Goal: Task Accomplishment & Management: Use online tool/utility

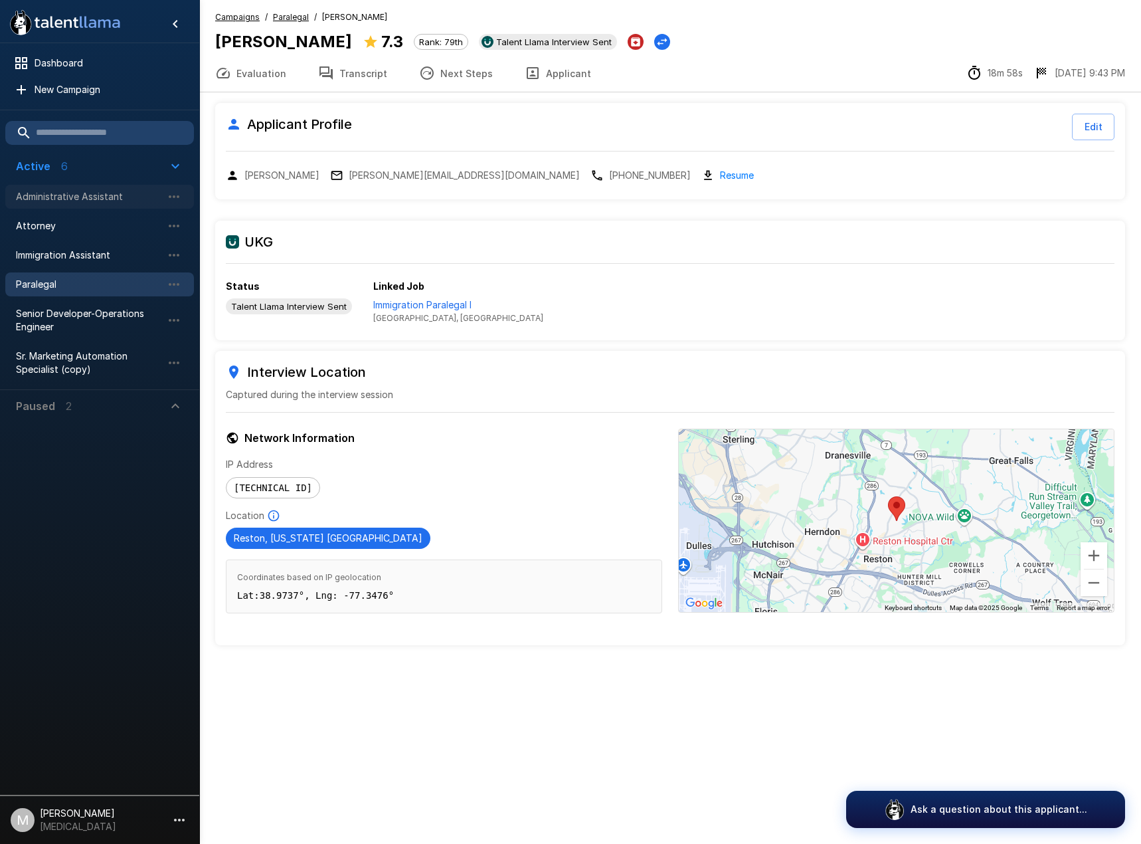
click at [55, 191] on span "Administrative Assistant" at bounding box center [89, 196] width 146 height 13
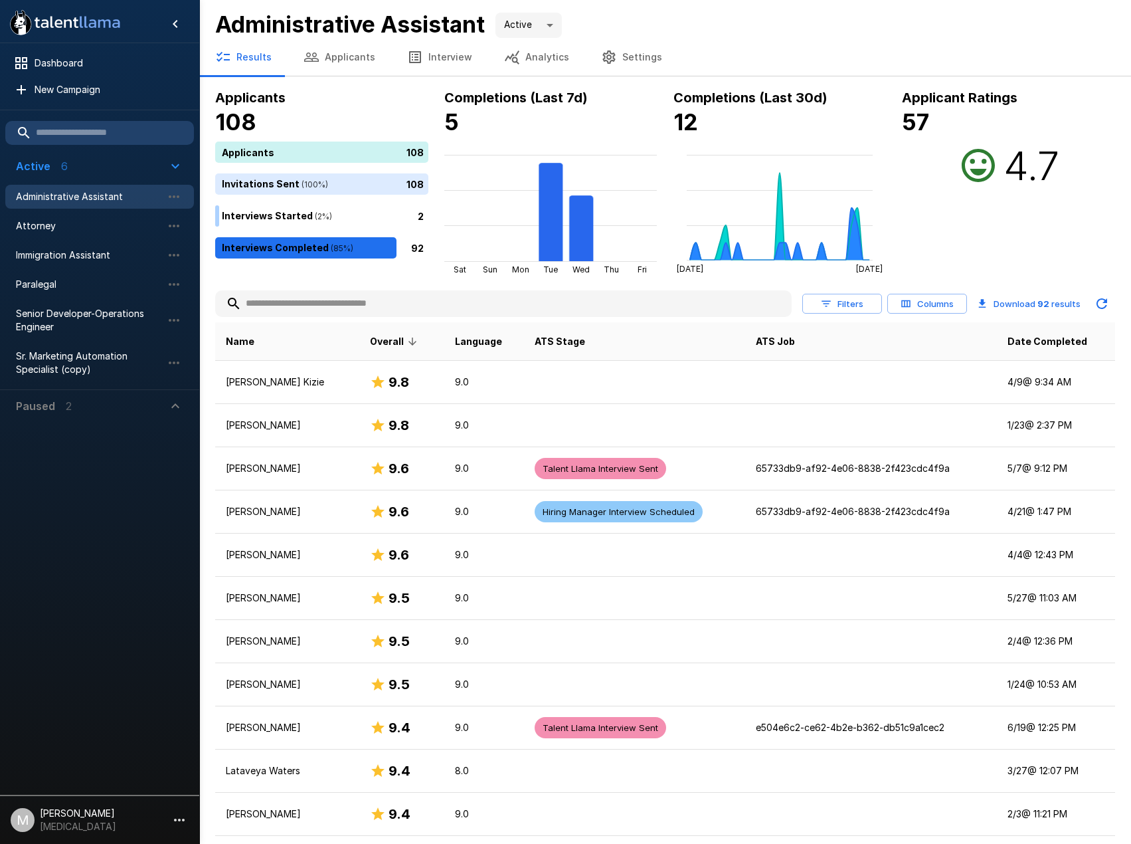
click at [333, 305] on input "text" at bounding box center [503, 304] width 577 height 24
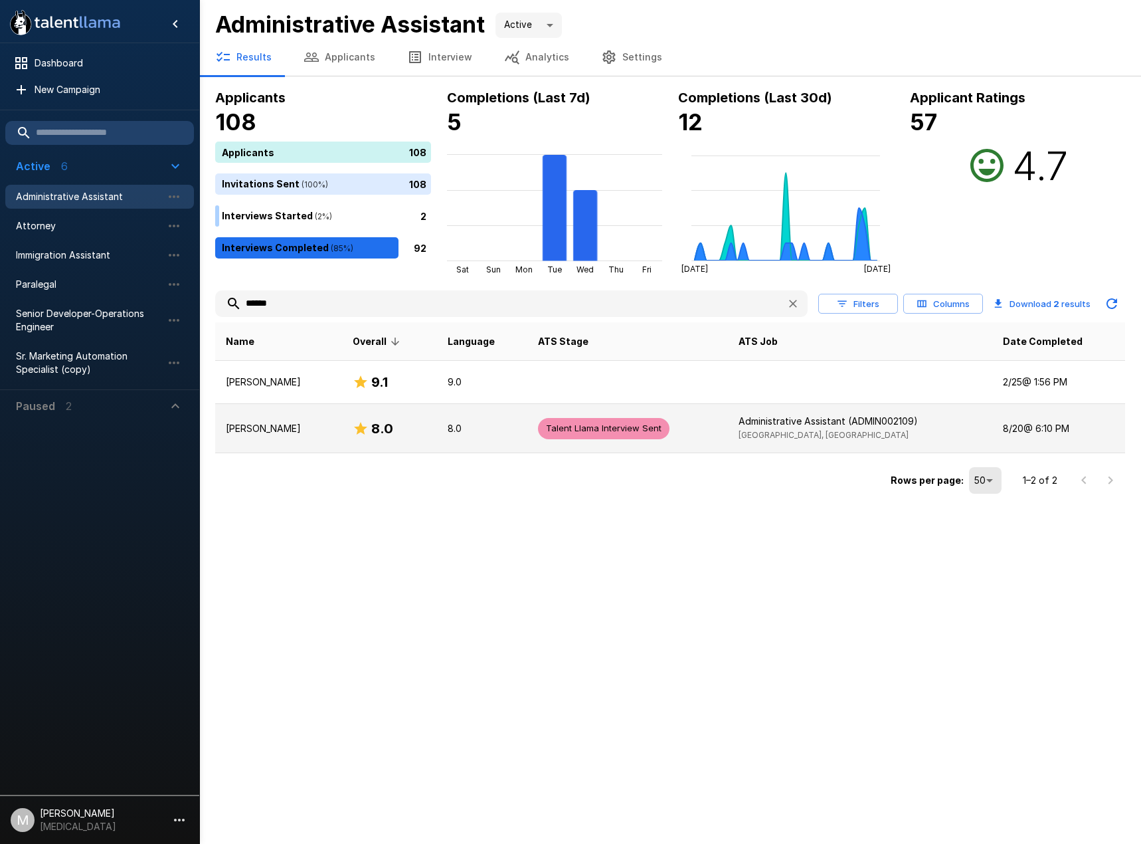
type input "******"
click at [335, 412] on td "[PERSON_NAME]" at bounding box center [278, 428] width 127 height 49
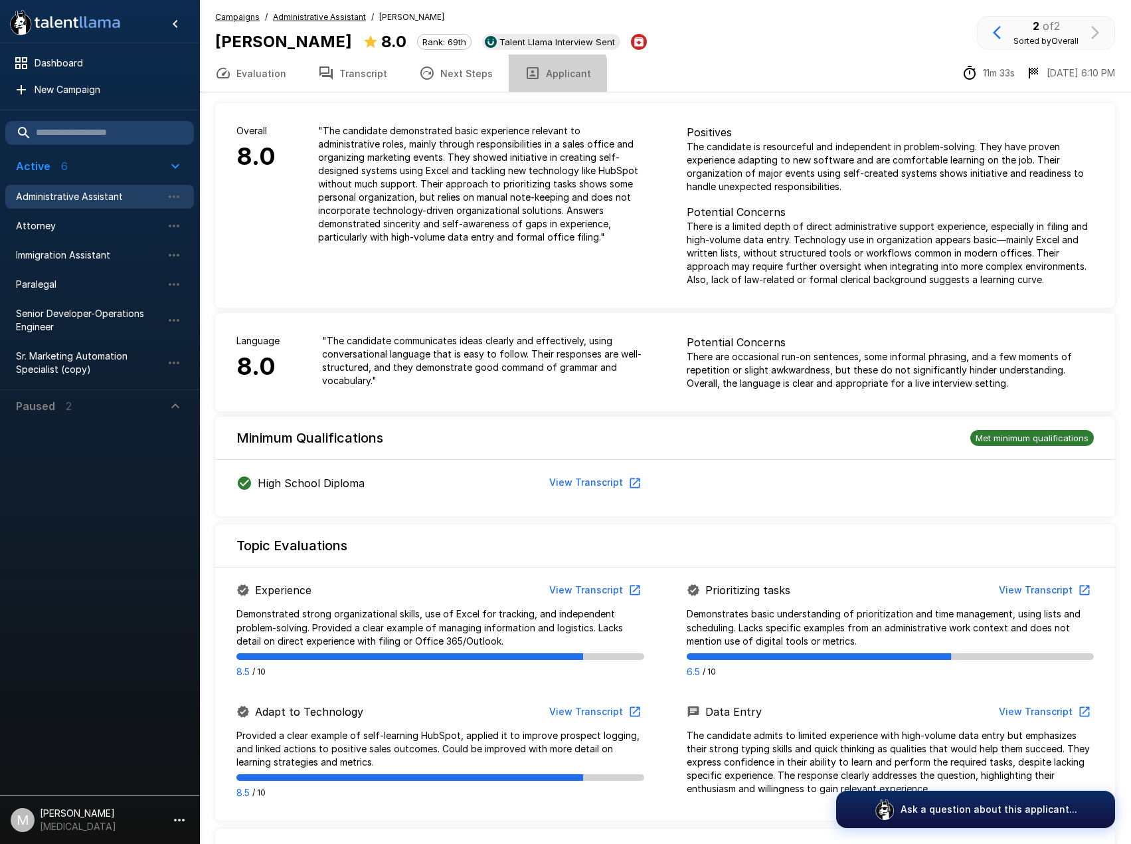
click at [542, 76] on button "Applicant" at bounding box center [558, 72] width 98 height 37
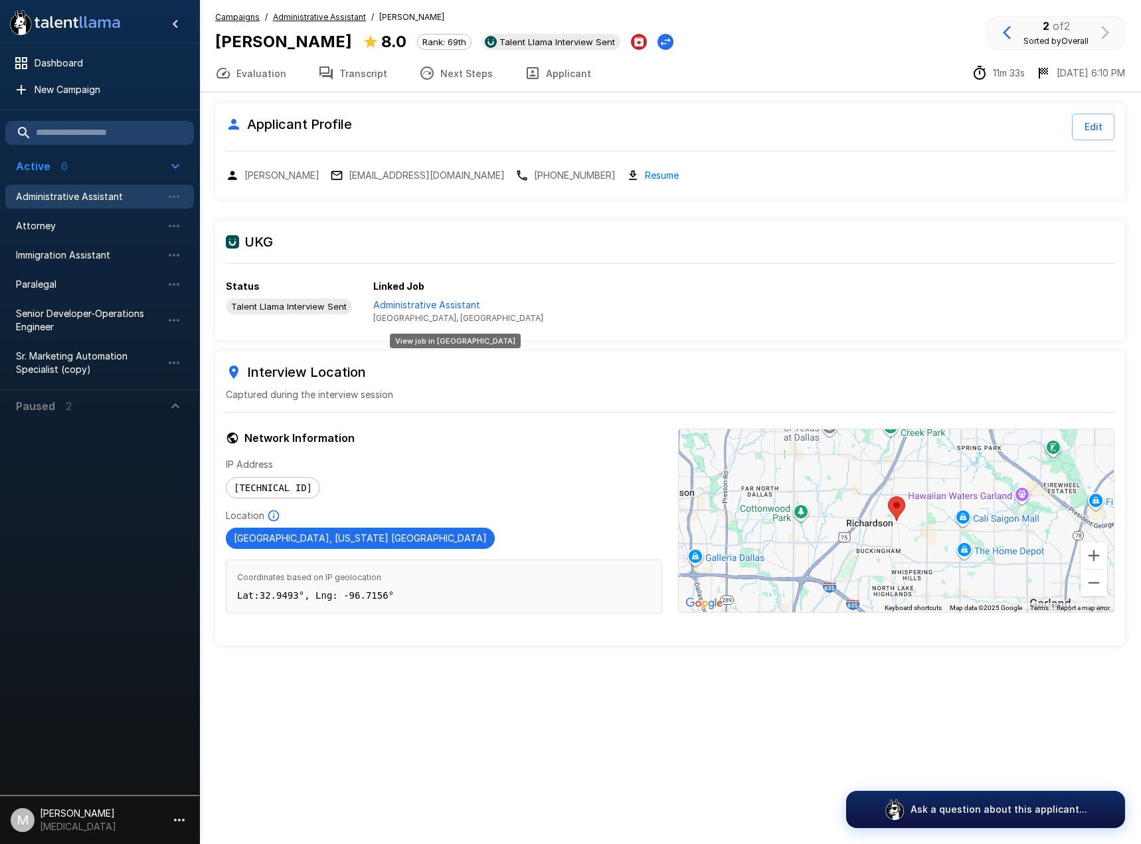
click at [401, 303] on p "Administrative Assistant" at bounding box center [458, 304] width 170 height 13
click at [268, 74] on button "Evaluation" at bounding box center [250, 72] width 103 height 37
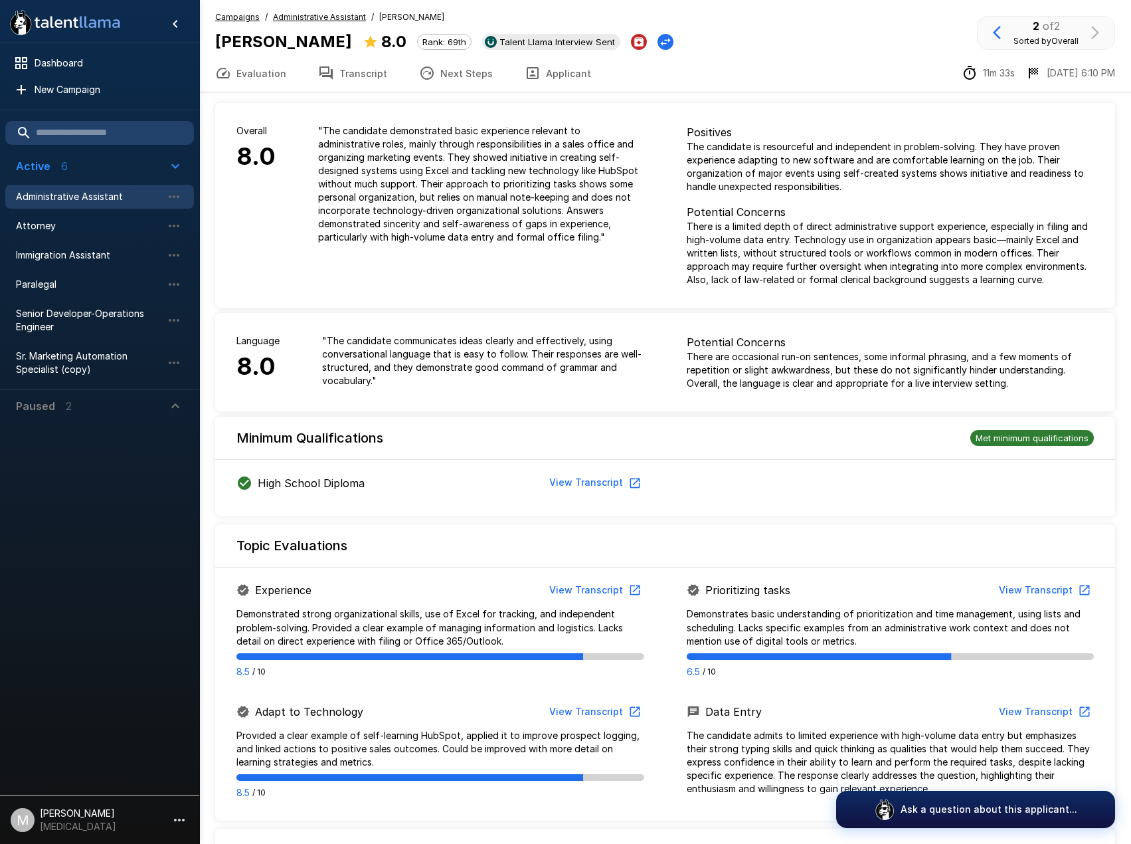
click at [363, 77] on button "Transcript" at bounding box center [352, 72] width 101 height 37
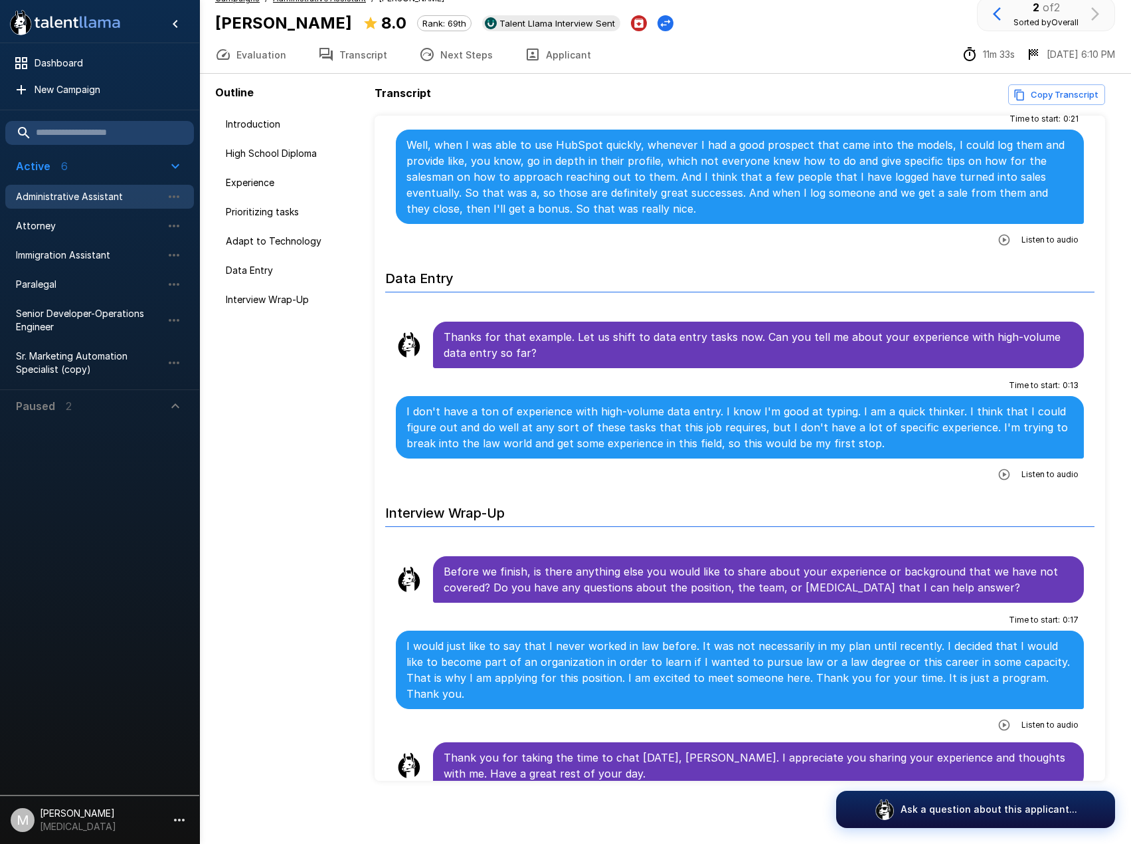
scroll to position [19, 0]
